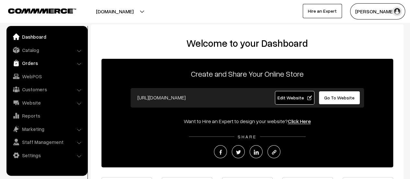
click at [28, 62] on link "Orders" at bounding box center [46, 63] width 77 height 12
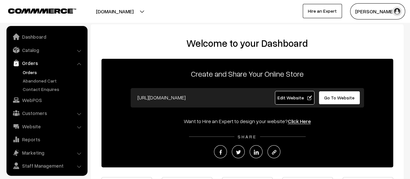
click at [29, 70] on link "Orders" at bounding box center [53, 72] width 64 height 7
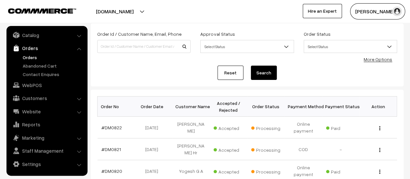
scroll to position [38, 0]
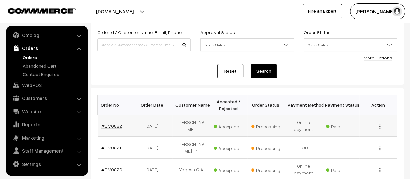
click at [106, 124] on link "#DM0822" at bounding box center [111, 126] width 20 height 6
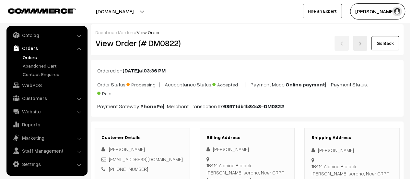
scroll to position [30, 0]
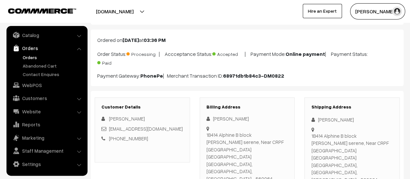
drag, startPoint x: 207, startPoint y: 133, endPoint x: 227, endPoint y: 137, distance: 20.7
click at [227, 137] on div "1B414 Alphine B block Vaishnavi serene, Near CRPF Yelahanka Bangalore Bangalore…" at bounding box center [247, 156] width 82 height 51
click at [195, 133] on div "Billing Address Prasad Sg 1B414 Alphine B block Vaishnavi serene, Near CRPF Yel…" at bounding box center [247, 148] width 105 height 102
drag, startPoint x: 206, startPoint y: 133, endPoint x: 283, endPoint y: 149, distance: 78.2
click at [283, 149] on div "1B414 Alphine B block Vaishnavi serene, Near CRPF Yelahanka Bangalore Bangalore…" at bounding box center [247, 156] width 82 height 51
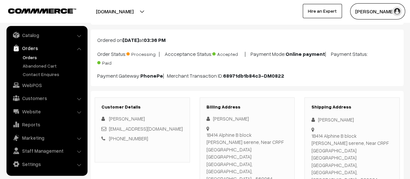
copy div "1B414 Alphine B block Vaishnavi serene, Near CRPF Yelahanka Bangalore Bangalore…"
click at [43, 64] on link "Abandoned Cart" at bounding box center [53, 65] width 64 height 7
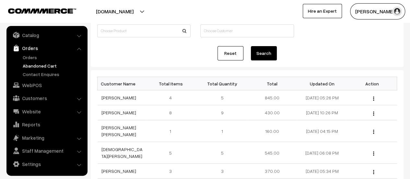
scroll to position [52, 0]
